Goal: Task Accomplishment & Management: Complete application form

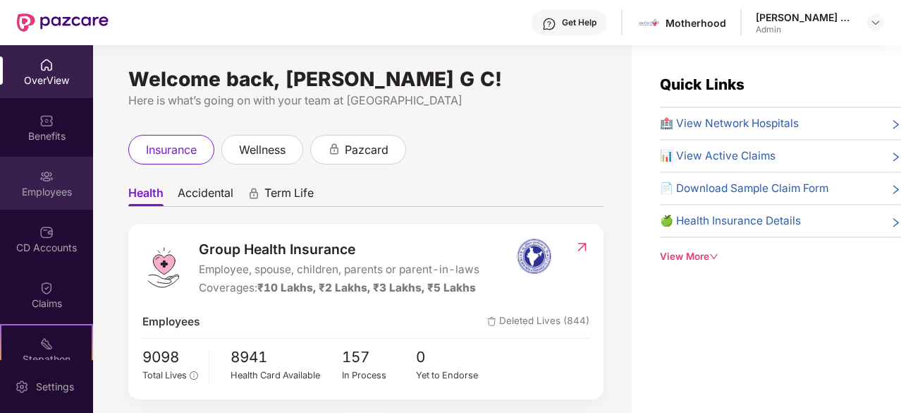
click at [47, 185] on div "Employees" at bounding box center [46, 192] width 93 height 14
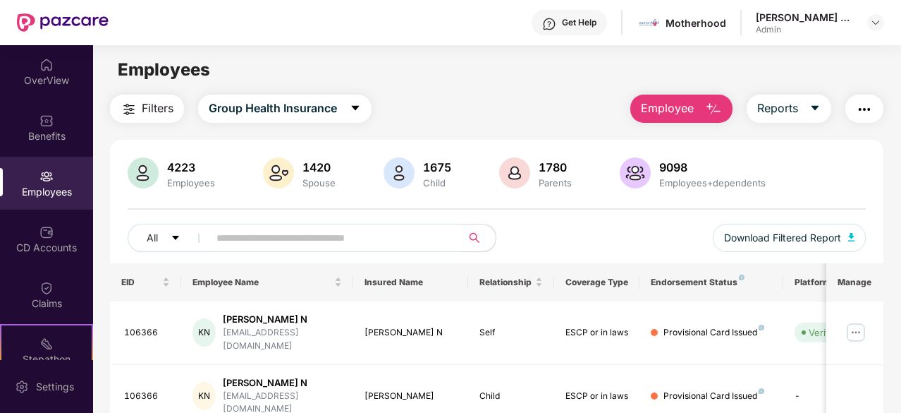
click at [731, 109] on button "Employee" at bounding box center [682, 109] width 102 height 28
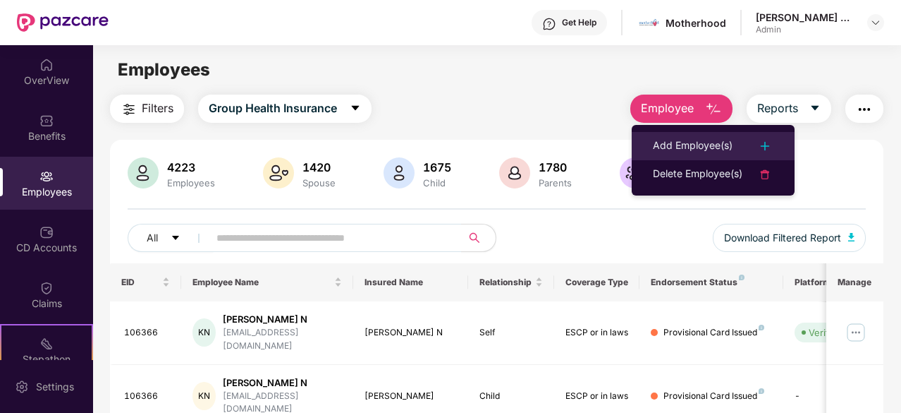
click at [711, 136] on li "Add Employee(s)" at bounding box center [713, 146] width 163 height 28
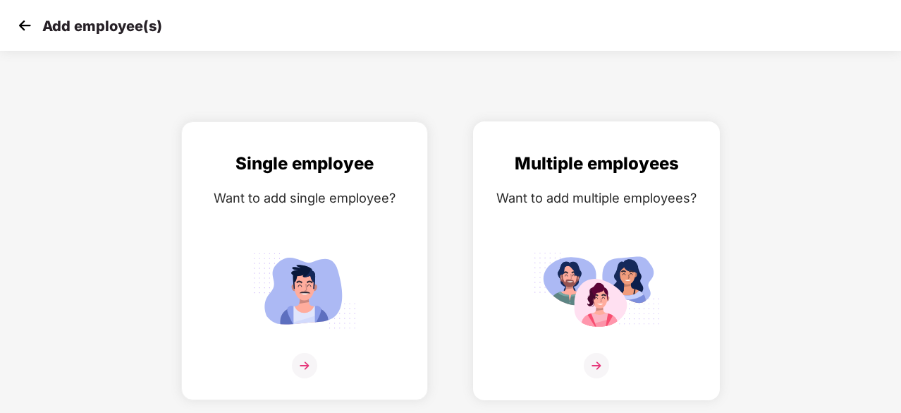
click at [549, 216] on div "Multiple employees Want to add multiple employees?" at bounding box center [596, 272] width 217 height 245
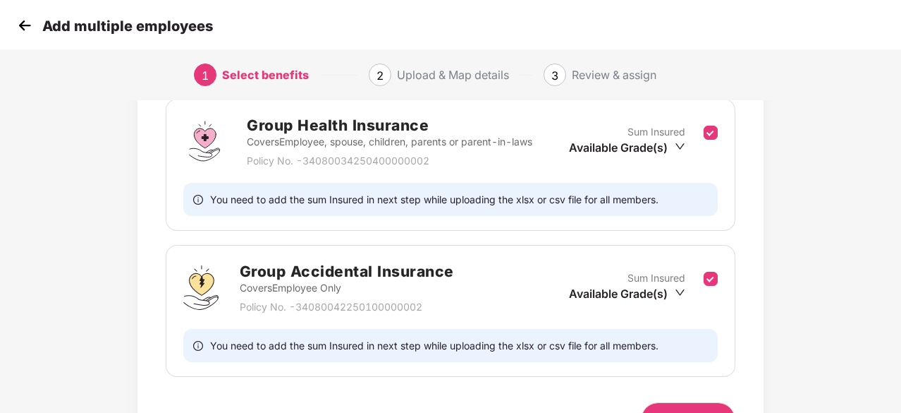
scroll to position [300, 0]
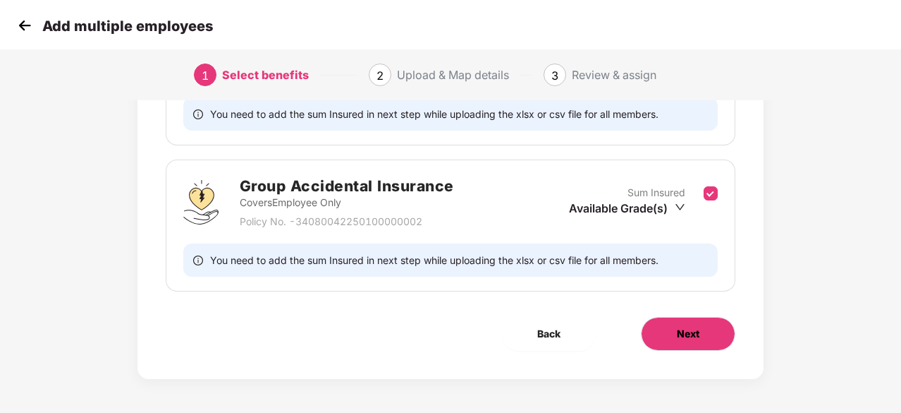
click at [660, 332] on button "Next" at bounding box center [688, 334] width 95 height 34
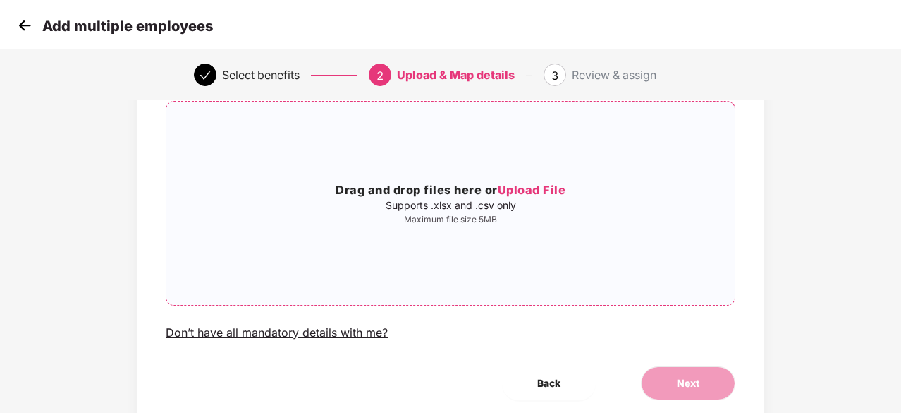
scroll to position [71, 0]
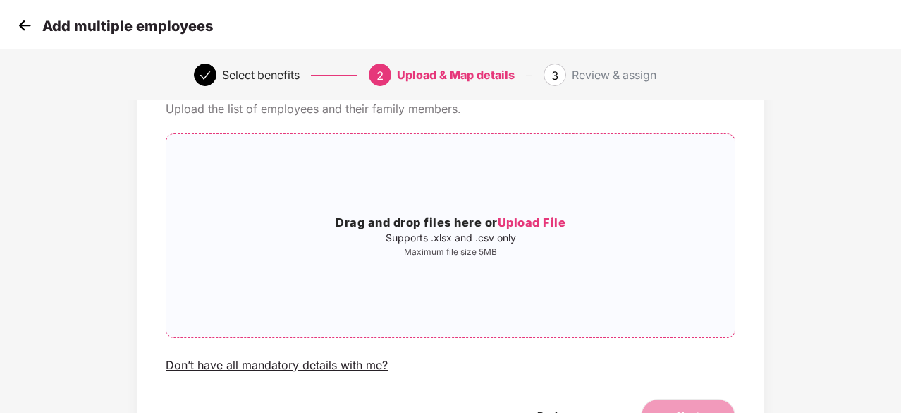
click at [545, 224] on span "Upload File" at bounding box center [532, 222] width 68 height 14
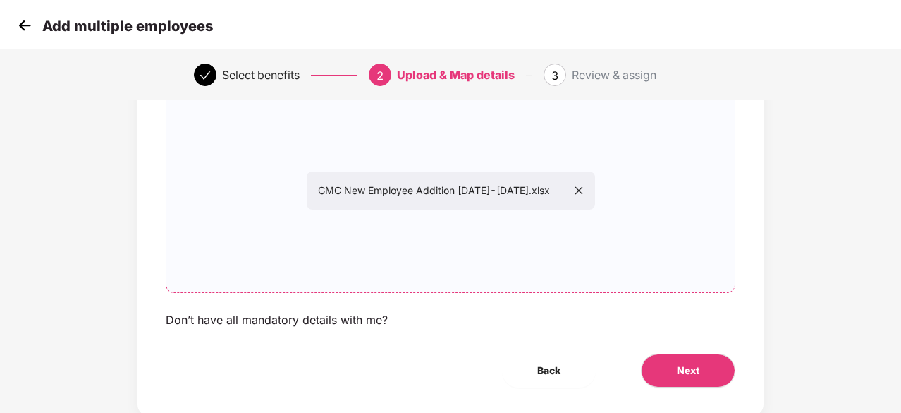
scroll to position [154, 0]
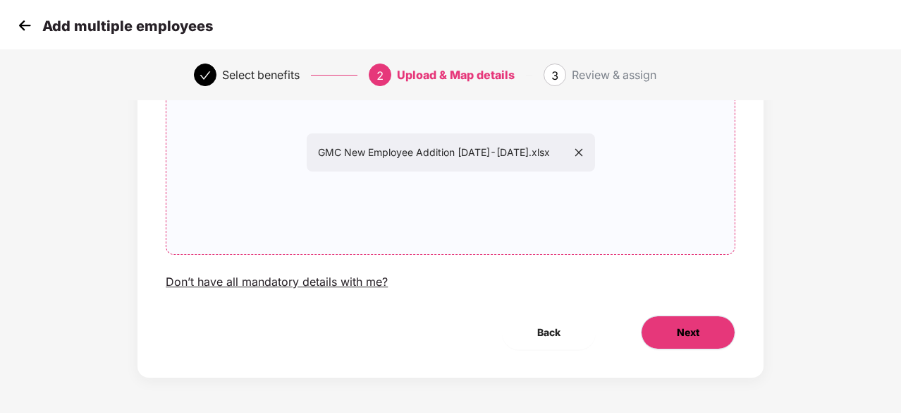
click at [704, 341] on button "Next" at bounding box center [688, 332] width 95 height 34
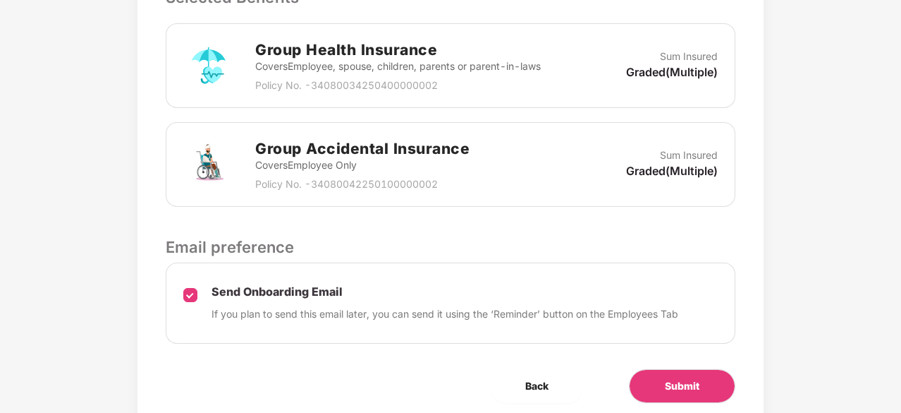
scroll to position [485, 0]
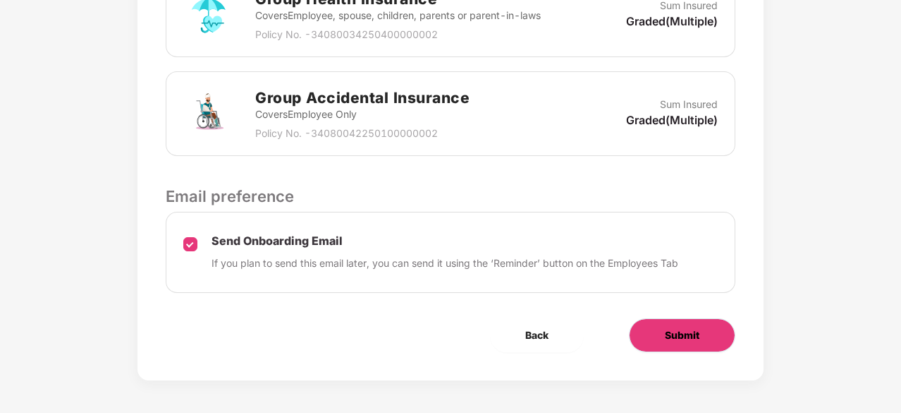
click at [702, 339] on button "Submit" at bounding box center [682, 335] width 107 height 34
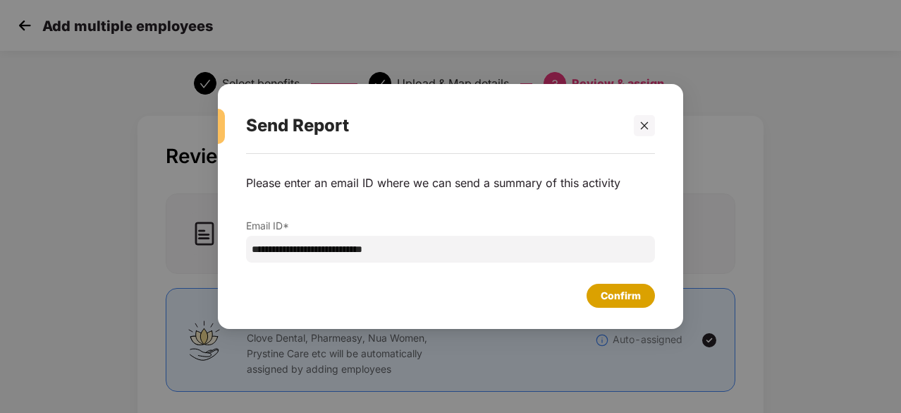
click at [629, 298] on div "Confirm" at bounding box center [621, 296] width 40 height 16
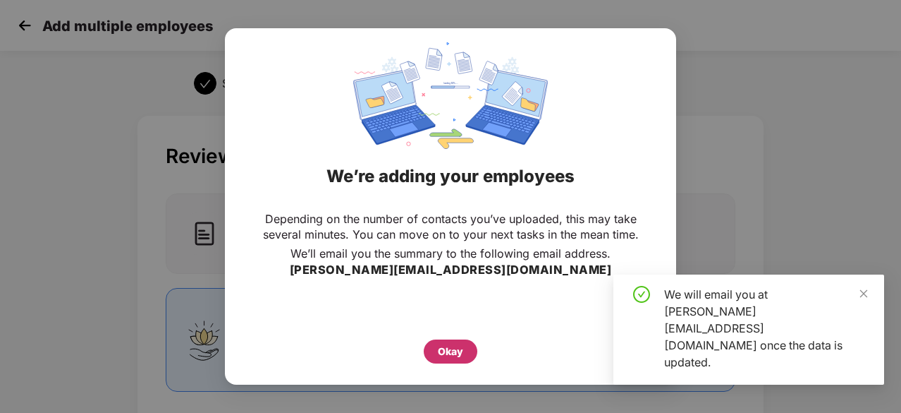
click at [451, 357] on div "Okay" at bounding box center [450, 351] width 25 height 16
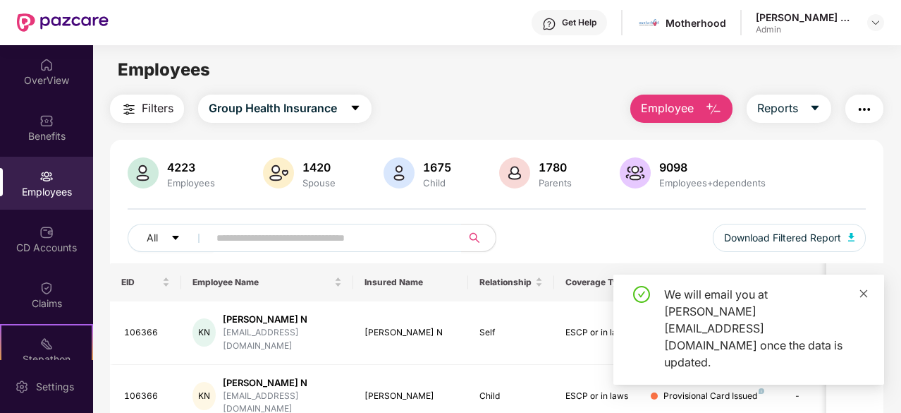
click at [865, 297] on icon "close" at bounding box center [864, 293] width 8 height 8
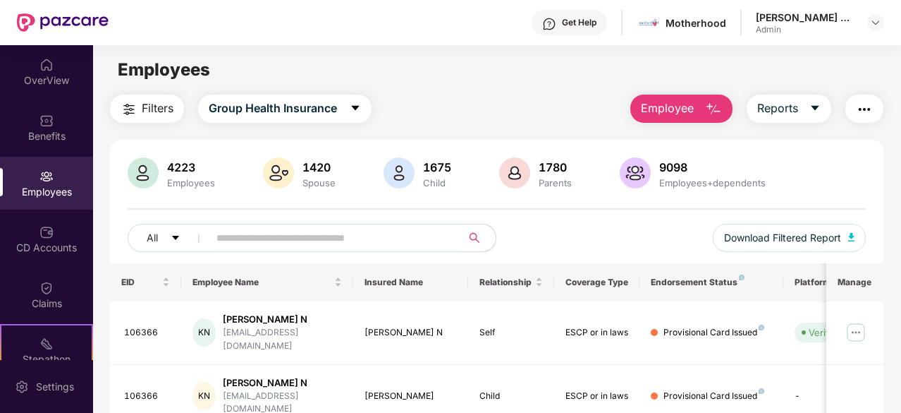
click at [667, 120] on button "Employee" at bounding box center [682, 109] width 102 height 28
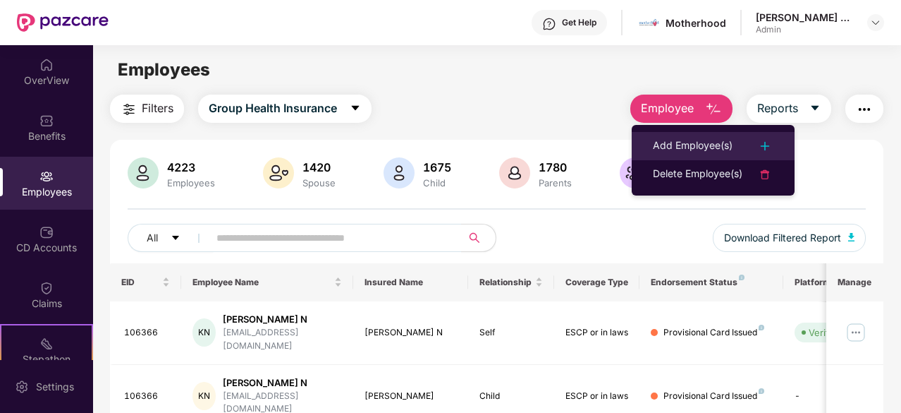
click at [690, 147] on div "Add Employee(s)" at bounding box center [693, 146] width 80 height 17
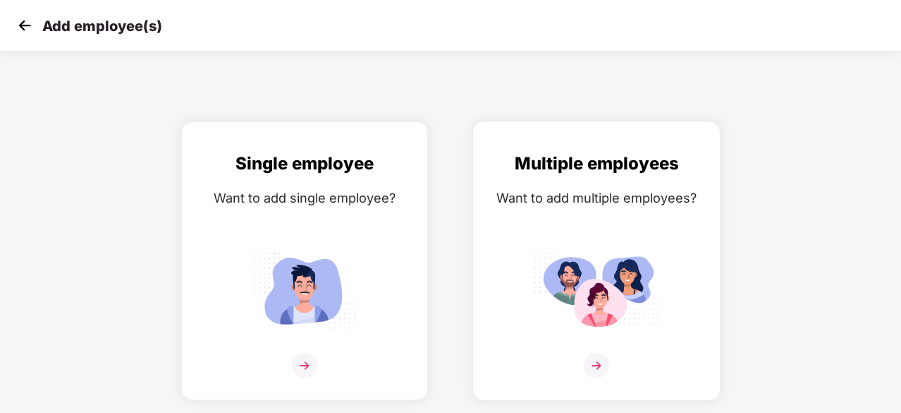
click at [643, 256] on img at bounding box center [596, 290] width 127 height 88
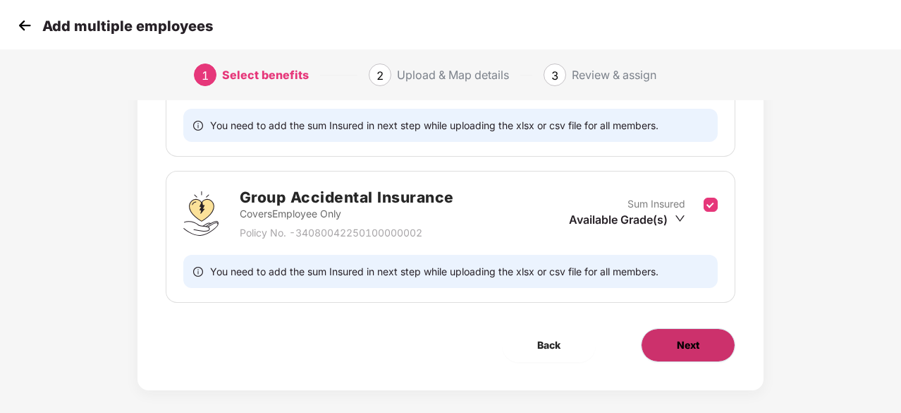
scroll to position [300, 0]
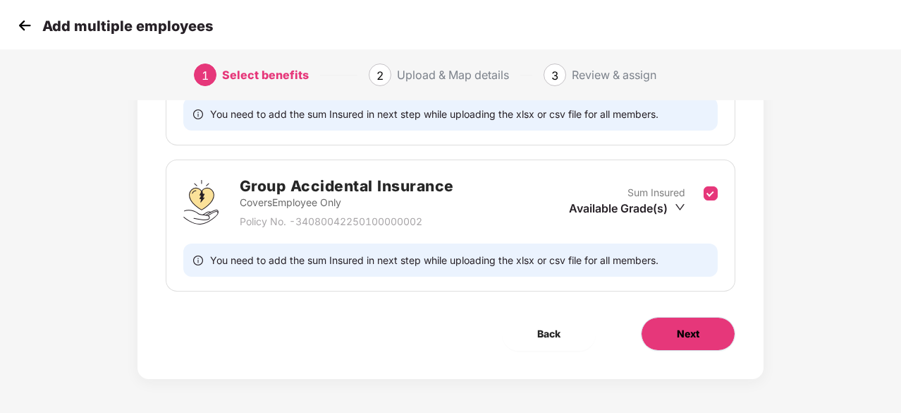
click at [708, 325] on button "Next" at bounding box center [688, 334] width 95 height 34
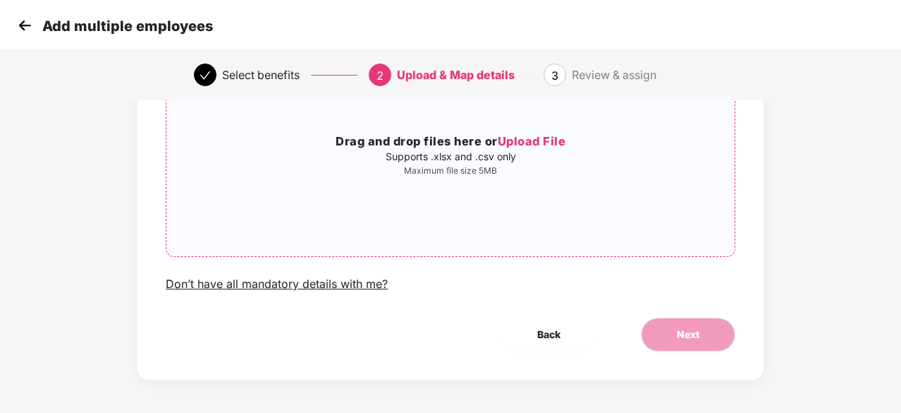
scroll to position [154, 0]
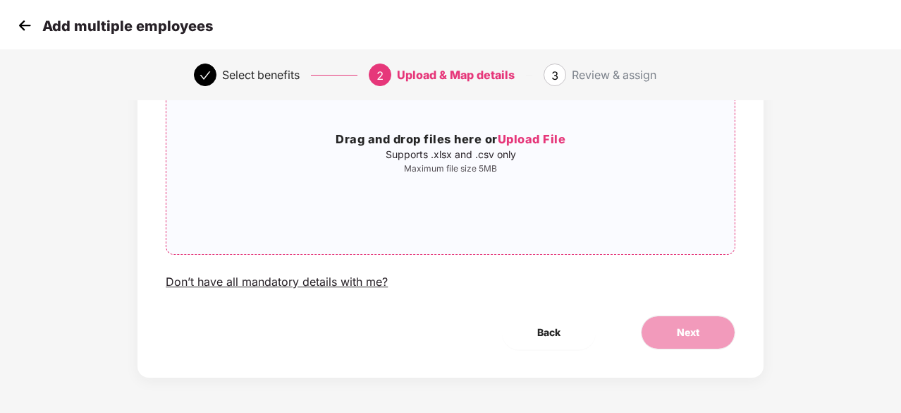
click at [520, 133] on span "Upload File" at bounding box center [532, 139] width 68 height 14
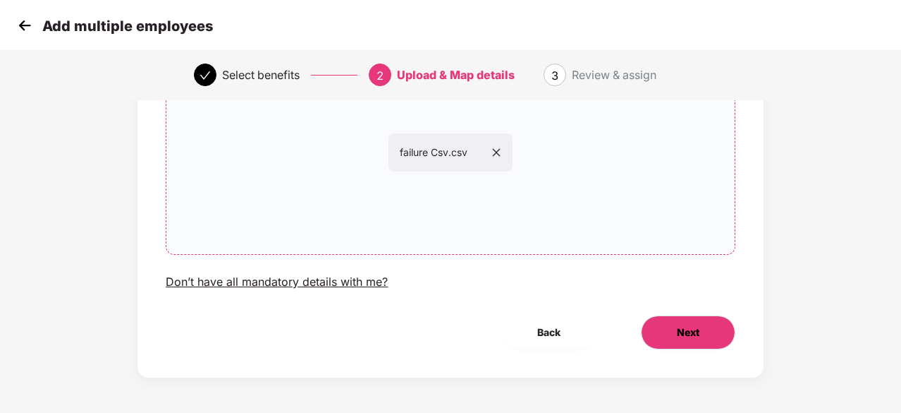
click at [669, 326] on button "Next" at bounding box center [688, 332] width 95 height 34
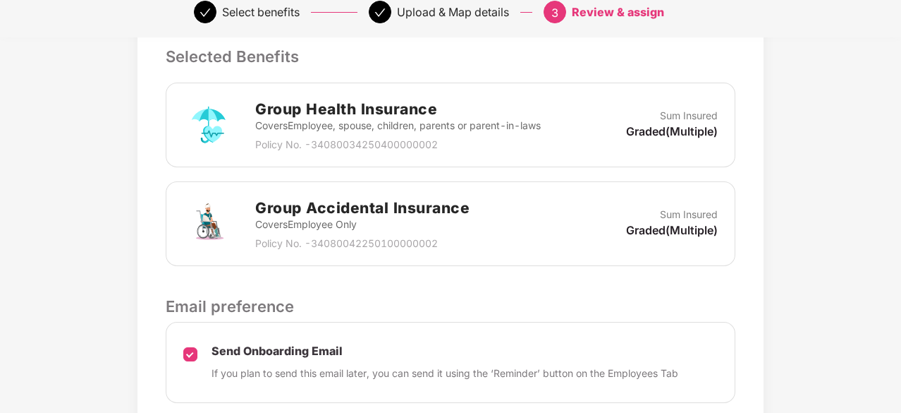
scroll to position [485, 0]
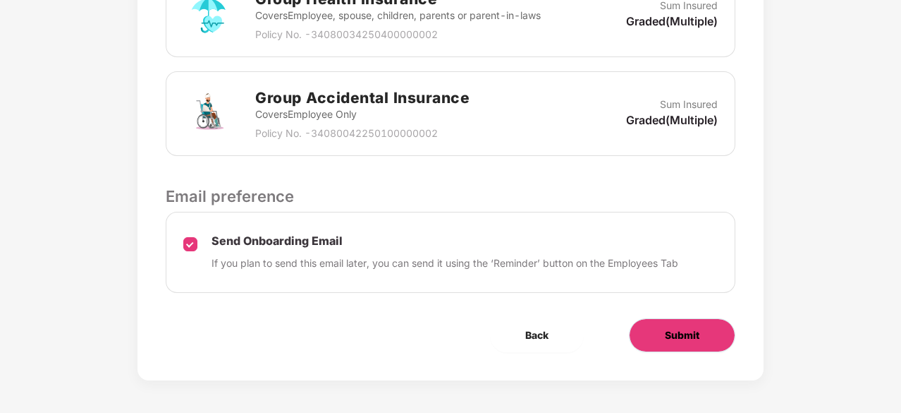
click at [693, 332] on span "Submit" at bounding box center [682, 335] width 35 height 16
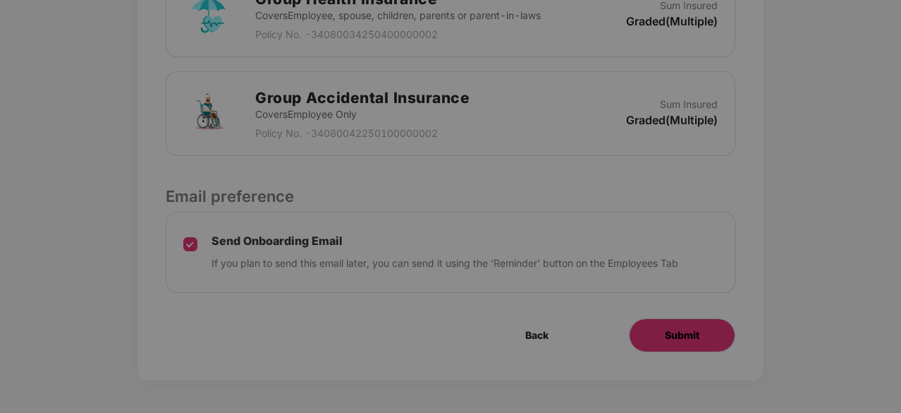
scroll to position [0, 0]
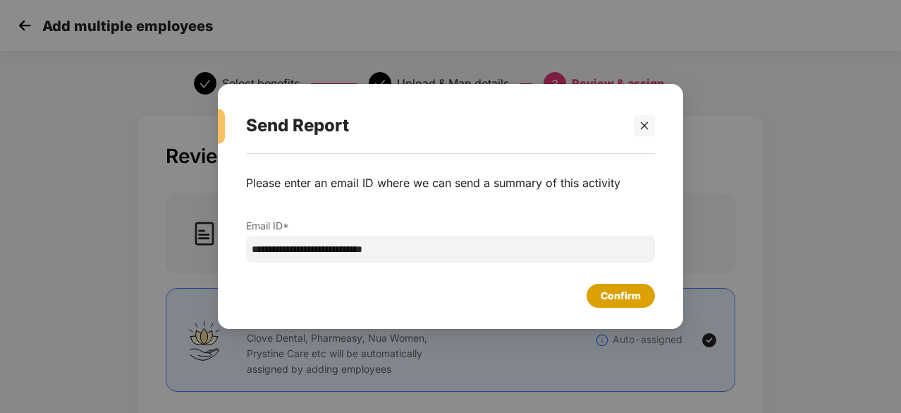
click at [640, 299] on div "Confirm" at bounding box center [621, 296] width 40 height 16
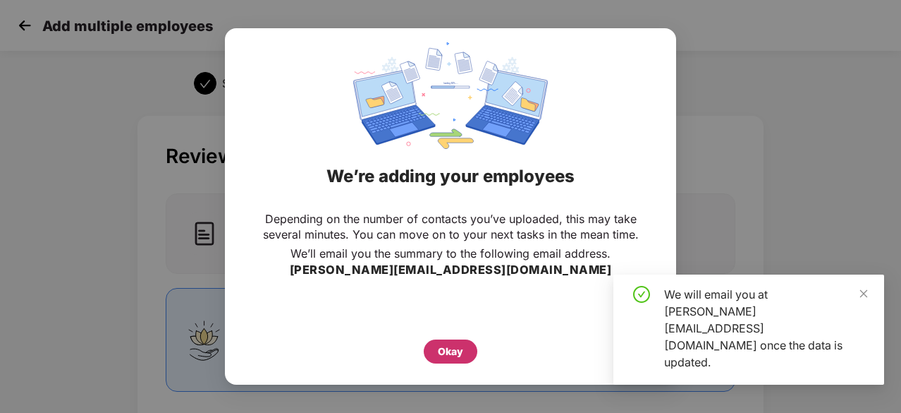
click at [440, 349] on div "Okay" at bounding box center [450, 351] width 25 height 16
